Goal: Information Seeking & Learning: Find specific fact

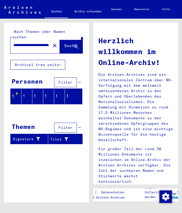
scroll to position [11, 0]
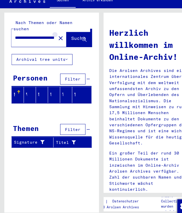
click at [52, 42] on mat-icon "close" at bounding box center [55, 45] width 6 height 6
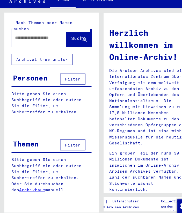
scroll to position [0, 0]
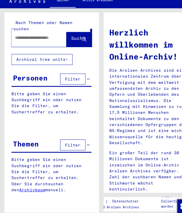
click at [20, 42] on input "text" at bounding box center [31, 44] width 36 height 5
drag, startPoint x: 20, startPoint y: 28, endPoint x: 62, endPoint y: 29, distance: 41.5
click at [64, 43] on span "Suche" at bounding box center [70, 45] width 13 height 5
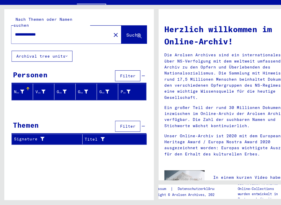
click at [41, 49] on input "**********" at bounding box center [53, 51] width 80 height 5
type input "**********"
click at [114, 49] on span "Suche" at bounding box center [120, 51] width 13 height 5
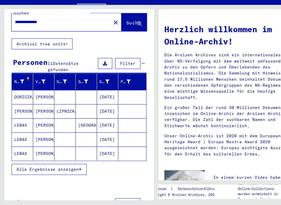
scroll to position [9, 0]
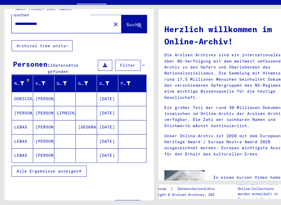
click at [72, 173] on icon "button" at bounding box center [72, 175] width 3 height 4
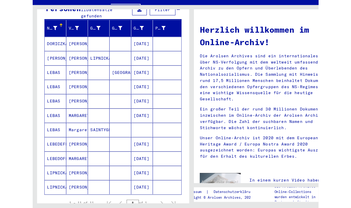
scroll to position [55, 0]
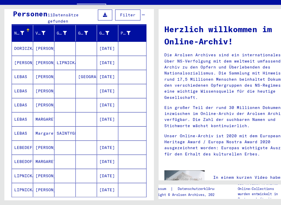
drag, startPoint x: 139, startPoint y: 178, endPoint x: 161, endPoint y: 181, distance: 22.7
click at [161, 181] on mat-sidenav-content "**********" at bounding box center [140, 102] width 281 height 205
click at [134, 176] on div "Nachname Vorname Geburtsname Geburt‏ Geburtsdatum Prisoner # [PERSON_NAME] [DAT…" at bounding box center [71, 137] width 135 height 188
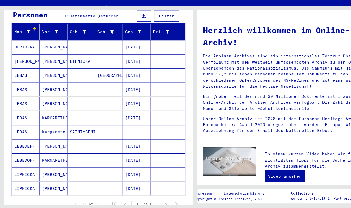
click at [32, 94] on mat-cell "LEBAS" at bounding box center [23, 100] width 25 height 12
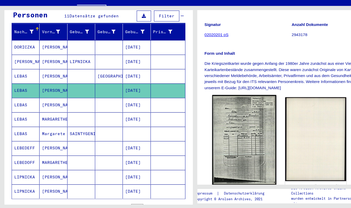
scroll to position [63, 0]
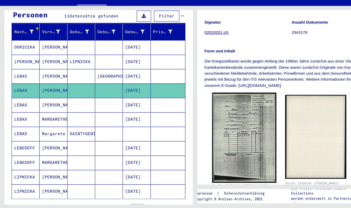
click at [182, 131] on img at bounding box center [220, 143] width 58 height 81
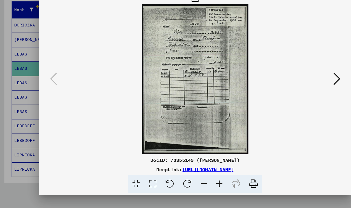
click at [182, 131] on img at bounding box center [175, 90] width 245 height 135
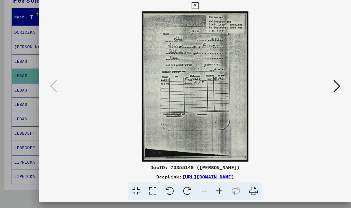
click at [170, 73] on img at bounding box center [175, 90] width 245 height 135
click at [182, 177] on icon at bounding box center [197, 185] width 14 height 16
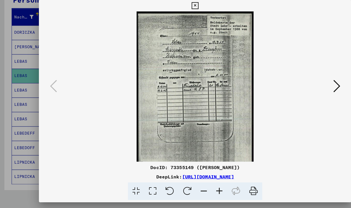
click at [182, 177] on icon at bounding box center [197, 185] width 14 height 16
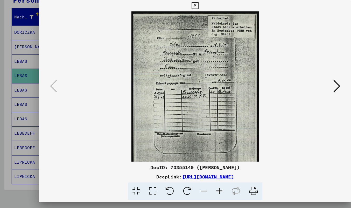
click at [182, 177] on icon at bounding box center [197, 185] width 14 height 16
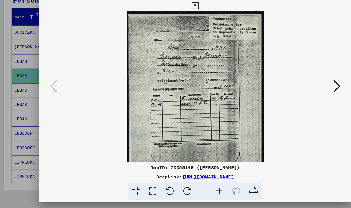
click at [182, 177] on icon at bounding box center [197, 185] width 14 height 16
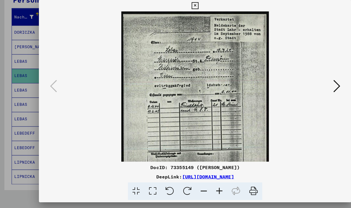
click at [182, 177] on icon at bounding box center [197, 185] width 14 height 16
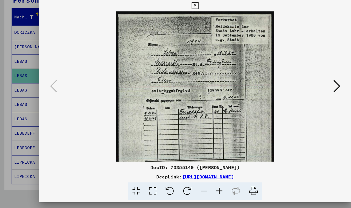
click at [182, 177] on icon at bounding box center [197, 185] width 14 height 16
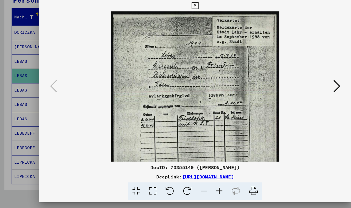
click at [182, 177] on icon at bounding box center [197, 185] width 14 height 16
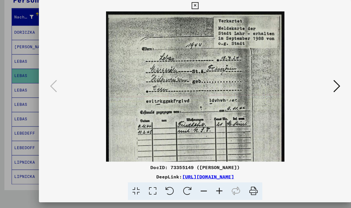
click at [182, 177] on icon at bounding box center [197, 185] width 14 height 16
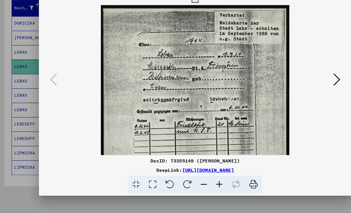
scroll to position [0, 0]
click at [182, 87] on icon at bounding box center [303, 93] width 6 height 12
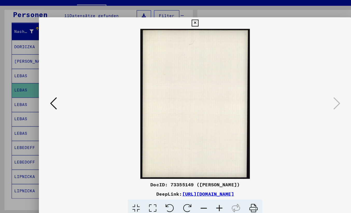
click at [178, 20] on icon at bounding box center [175, 21] width 6 height 6
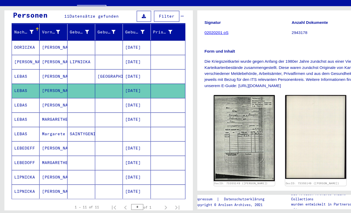
click at [123, 108] on mat-cell "[DATE]" at bounding box center [122, 114] width 25 height 13
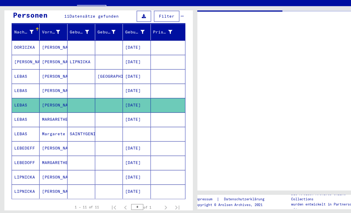
click at [123, 108] on mat-cell "[DATE]" at bounding box center [122, 114] width 25 height 13
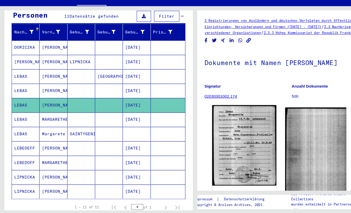
click at [182, 118] on img at bounding box center [220, 150] width 58 height 72
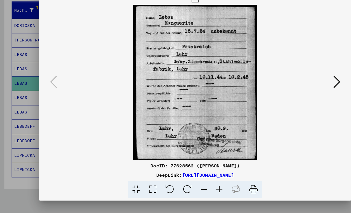
click at [182, 118] on img at bounding box center [175, 94] width 245 height 140
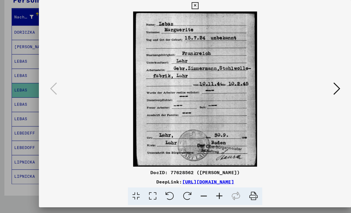
click at [182, 87] on icon at bounding box center [303, 93] width 6 height 12
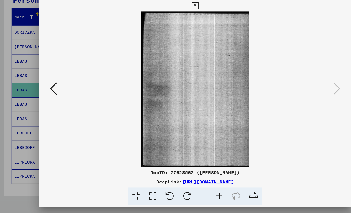
click at [178, 15] on icon at bounding box center [175, 18] width 6 height 6
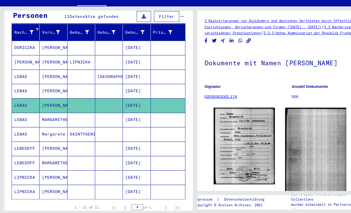
click at [114, 121] on mat-cell "[DATE]" at bounding box center [122, 127] width 25 height 13
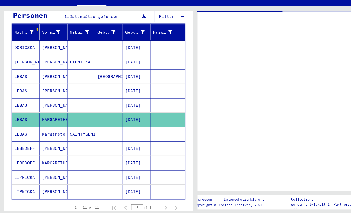
click at [114, 121] on mat-cell "[DATE]" at bounding box center [122, 127] width 25 height 13
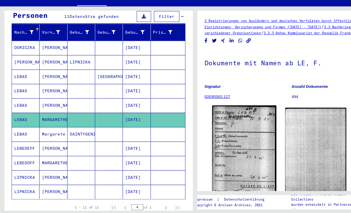
click at [182, 127] on img at bounding box center [220, 154] width 58 height 81
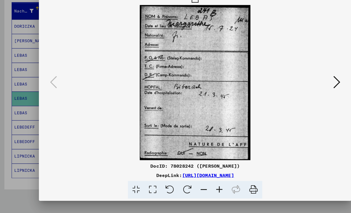
click at [182, 127] on img at bounding box center [175, 94] width 245 height 140
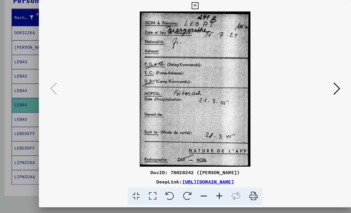
click at [182, 87] on icon at bounding box center [303, 93] width 6 height 12
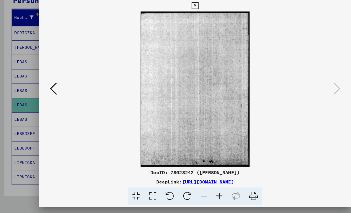
click at [178, 15] on icon at bounding box center [175, 18] width 6 height 6
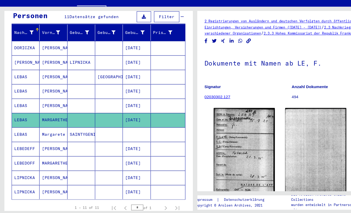
click at [81, 133] on mat-cell "SAINTYGENIE" at bounding box center [73, 139] width 25 height 13
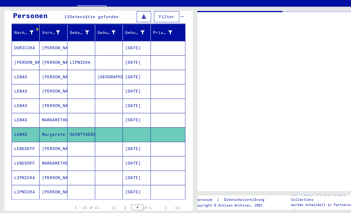
click at [81, 133] on mat-cell "SAINTYGENIE" at bounding box center [73, 139] width 25 height 13
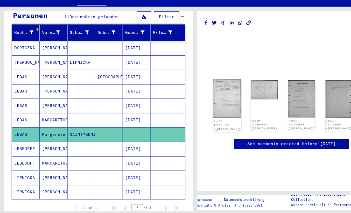
click at [182, 90] on img at bounding box center [204, 107] width 25 height 35
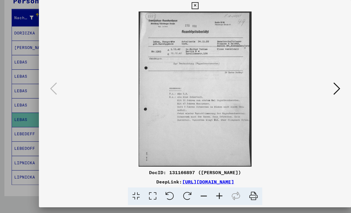
click at [182, 87] on img at bounding box center [175, 94] width 245 height 140
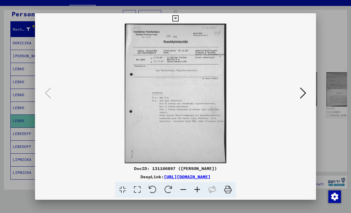
click at [182, 93] on icon at bounding box center [303, 93] width 6 height 12
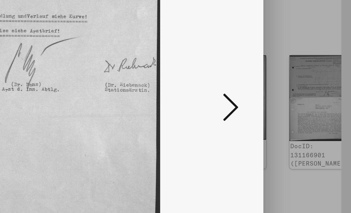
click at [182, 87] on icon at bounding box center [303, 93] width 6 height 12
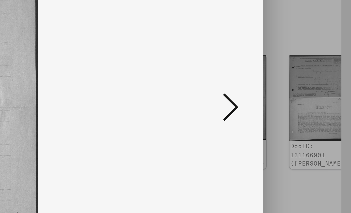
click at [182, 87] on icon at bounding box center [303, 93] width 6 height 12
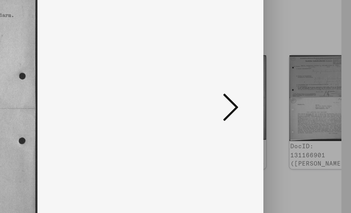
click at [182, 87] on icon at bounding box center [303, 93] width 6 height 12
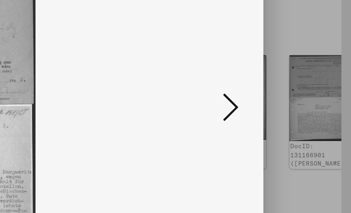
click at [182, 87] on icon at bounding box center [303, 93] width 6 height 12
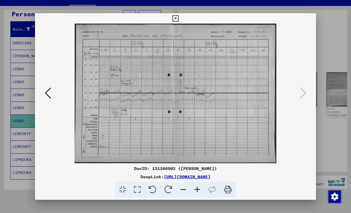
click at [46, 92] on icon at bounding box center [48, 93] width 6 height 12
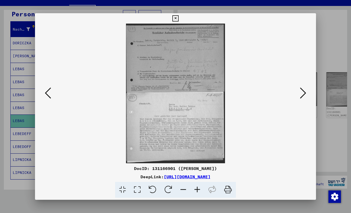
click at [46, 92] on icon at bounding box center [48, 93] width 6 height 12
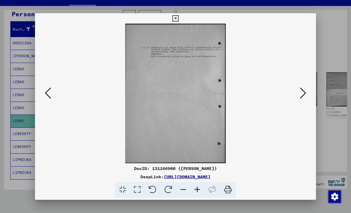
click at [178, 19] on icon at bounding box center [175, 18] width 6 height 6
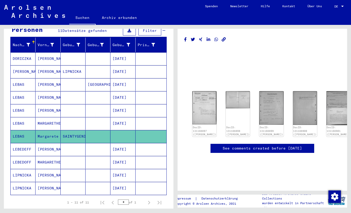
scroll to position [59, 0]
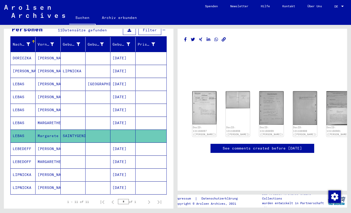
click at [124, 92] on mat-cell "[DATE]" at bounding box center [122, 97] width 25 height 13
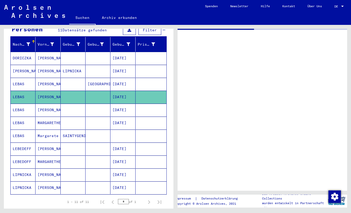
click at [124, 92] on mat-cell "[DATE]" at bounding box center [122, 97] width 25 height 13
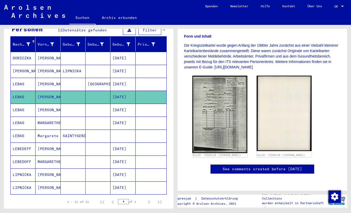
scroll to position [148, 0]
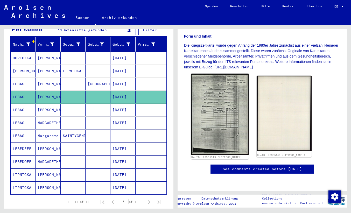
click at [182, 80] on img at bounding box center [220, 114] width 58 height 81
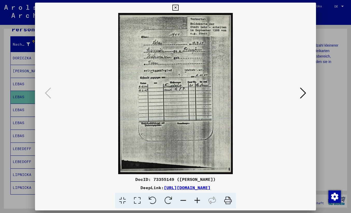
click at [182, 80] on img at bounding box center [175, 93] width 245 height 161
click at [182, 107] on img at bounding box center [175, 93] width 245 height 161
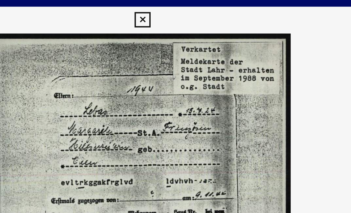
scroll to position [0, 0]
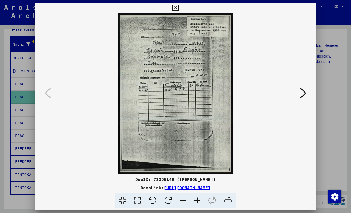
click at [178, 7] on icon at bounding box center [175, 8] width 6 height 6
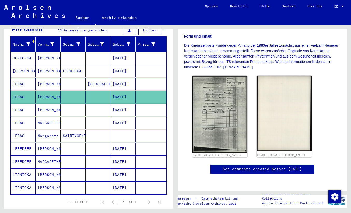
click at [118, 106] on mat-cell "[DATE]" at bounding box center [122, 110] width 25 height 13
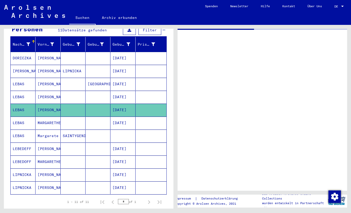
click at [118, 106] on mat-cell "[DATE]" at bounding box center [122, 110] width 25 height 13
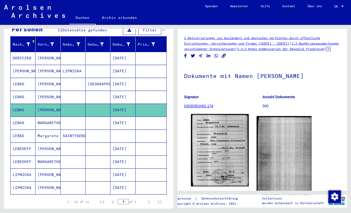
click at [182, 149] on img at bounding box center [220, 150] width 58 height 72
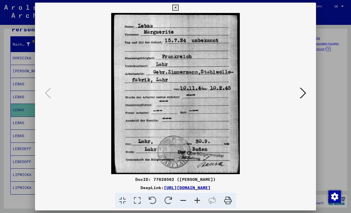
click at [182, 149] on img at bounding box center [175, 93] width 245 height 161
click at [178, 8] on icon at bounding box center [175, 8] width 6 height 6
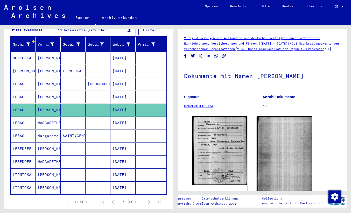
click at [130, 117] on mat-cell "[DATE]" at bounding box center [122, 123] width 25 height 13
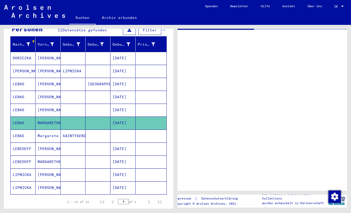
click at [130, 117] on mat-cell "[DATE]" at bounding box center [122, 123] width 25 height 13
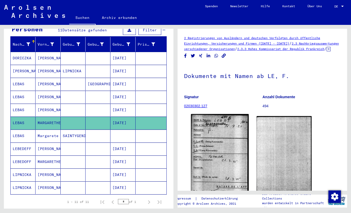
click at [182, 147] on img at bounding box center [220, 154] width 58 height 81
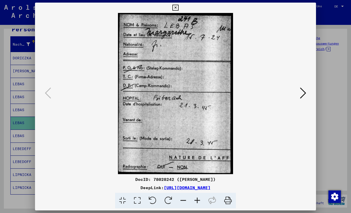
click at [182, 147] on img at bounding box center [175, 93] width 245 height 161
click at [182, 94] on icon at bounding box center [303, 93] width 6 height 12
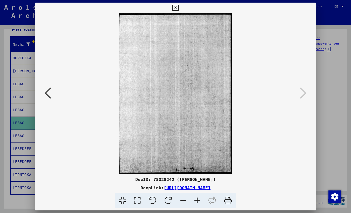
click at [178, 8] on icon at bounding box center [175, 8] width 6 height 6
